Goal: Task Accomplishment & Management: Use online tool/utility

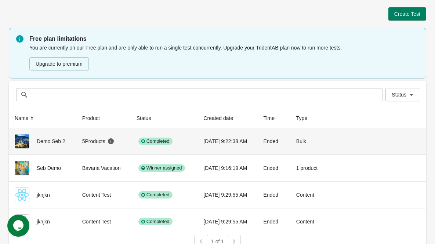
scroll to position [10, 0]
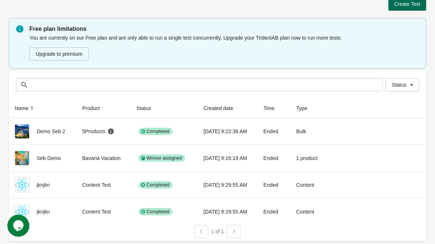
click at [406, 9] on button "Create Test" at bounding box center [407, 3] width 38 height 13
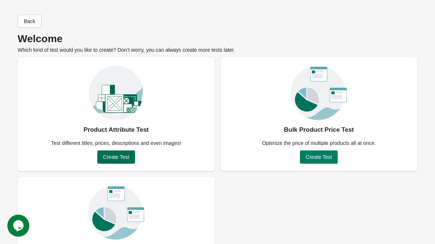
click at [115, 163] on button "Create Test" at bounding box center [116, 156] width 38 height 13
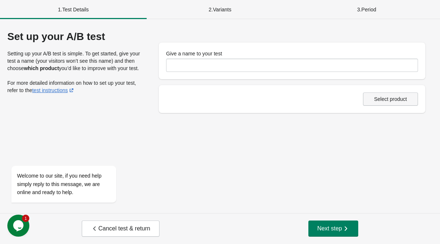
click at [382, 95] on button "Select product" at bounding box center [390, 98] width 55 height 13
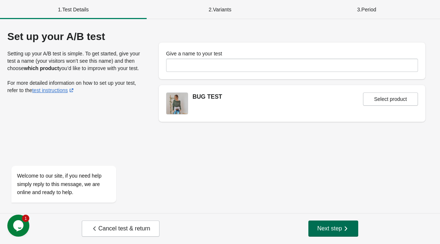
click at [340, 230] on span "Next step" at bounding box center [333, 228] width 32 height 7
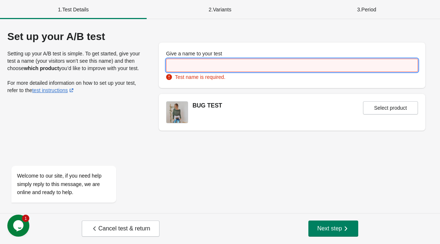
click at [206, 69] on input "Give a name to your test" at bounding box center [292, 65] width 252 height 13
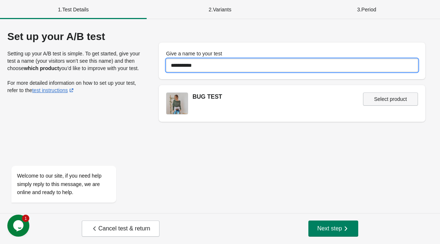
type input "**********"
click at [402, 101] on span "Select product" at bounding box center [390, 99] width 33 height 6
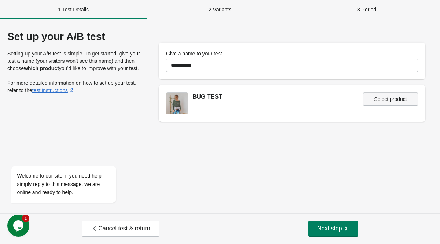
click at [370, 104] on button "Select product" at bounding box center [390, 98] width 55 height 13
click at [332, 233] on button "Next step" at bounding box center [334, 229] width 50 height 16
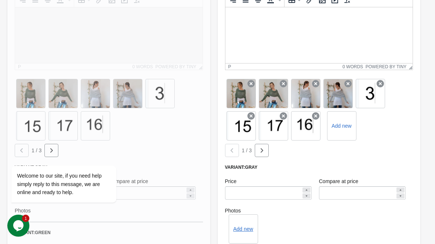
scroll to position [200, 0]
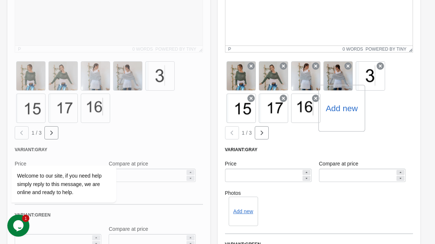
click at [336, 106] on label "Add new" at bounding box center [342, 108] width 32 height 12
click at [0, 0] on input "Add new" at bounding box center [0, 0] width 0 height 0
click at [335, 104] on label "Add new" at bounding box center [342, 108] width 32 height 12
click at [0, 0] on input "Add new" at bounding box center [0, 0] width 0 height 0
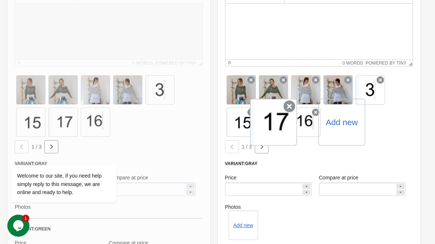
scroll to position [0, 0]
